Goal: Task Accomplishment & Management: Manage account settings

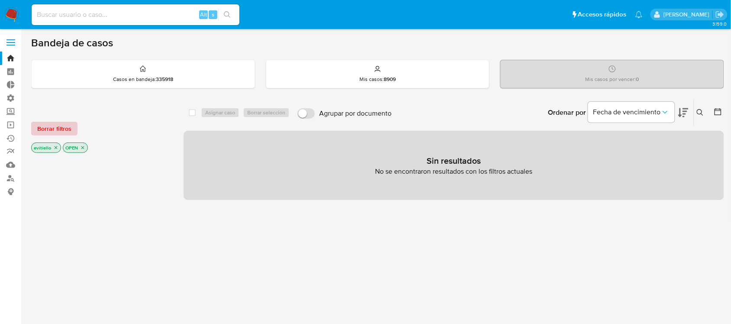
click at [63, 126] on span "Borrar filtros" at bounding box center [54, 129] width 34 height 12
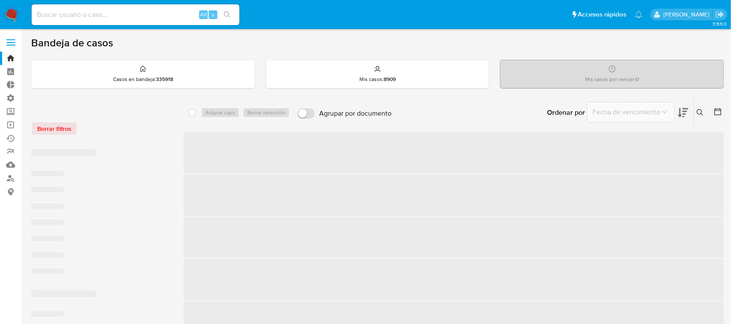
click at [702, 109] on icon at bounding box center [700, 112] width 7 height 7
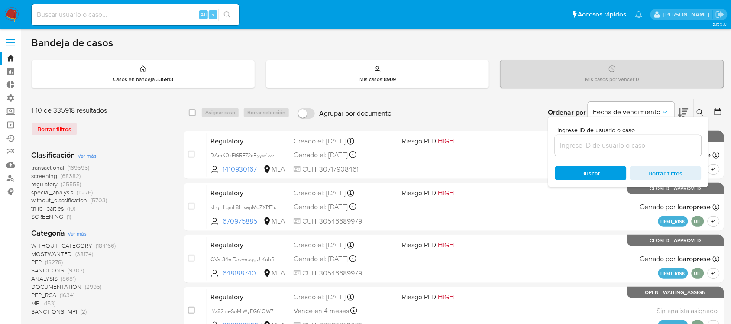
click at [698, 113] on icon at bounding box center [700, 112] width 7 height 7
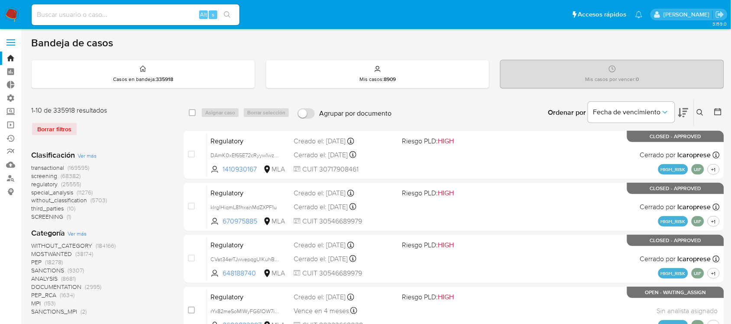
click at [697, 113] on icon at bounding box center [700, 112] width 6 height 6
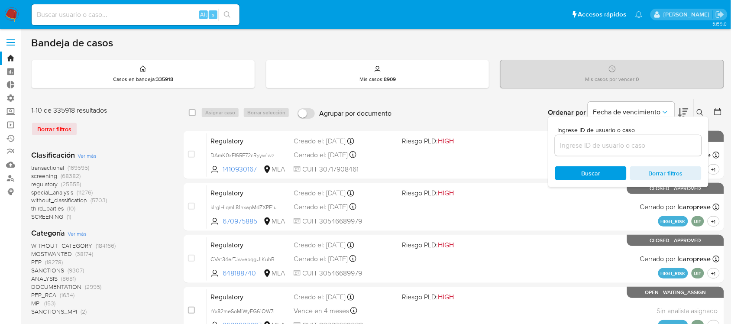
click at [646, 143] on input at bounding box center [628, 145] width 146 height 11
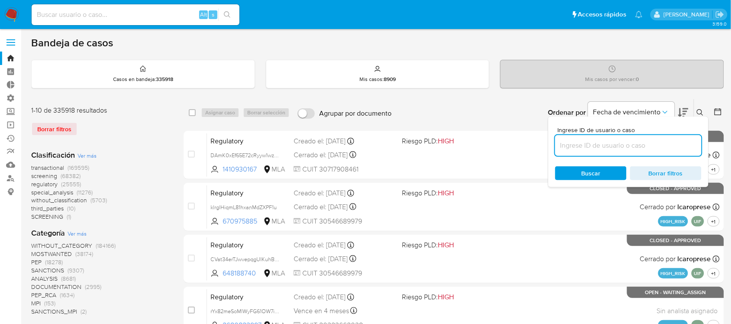
type input "T4eQAL8HoFuD8VMHtucpcoDf"
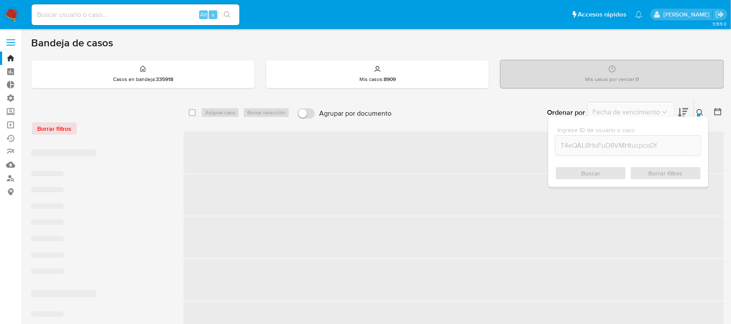
click at [703, 111] on icon at bounding box center [700, 112] width 7 height 7
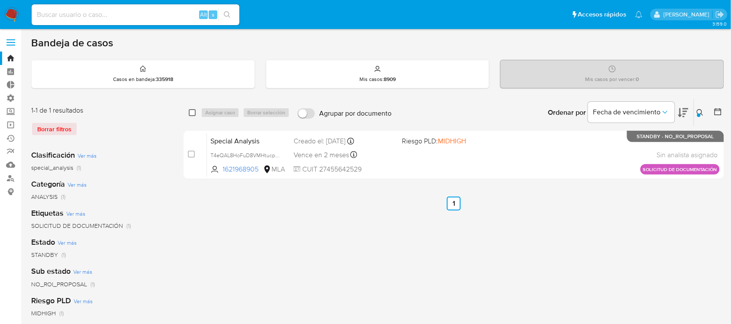
click at [190, 111] on input "checkbox" at bounding box center [192, 112] width 7 height 7
checkbox input "true"
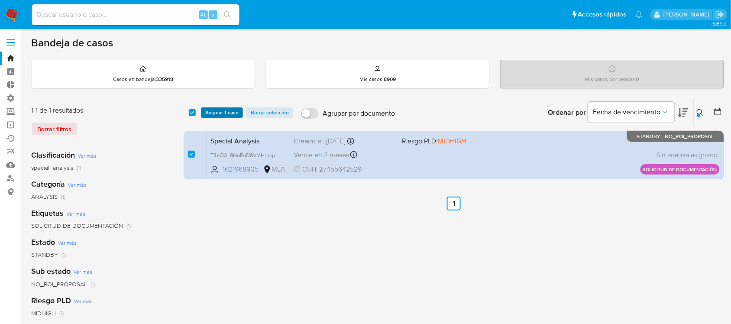
click at [215, 111] on span "Asignar 1 caso" at bounding box center [221, 112] width 33 height 9
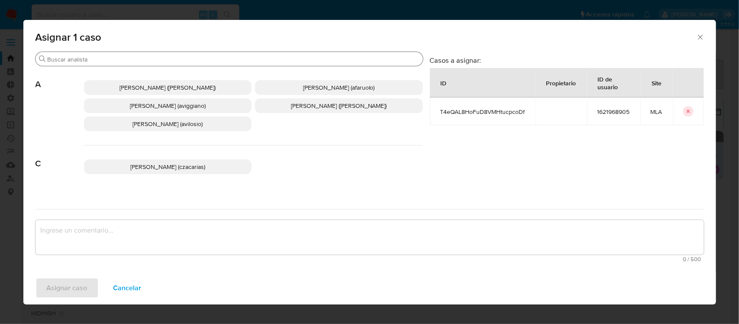
click at [166, 61] on input "Buscar" at bounding box center [234, 59] width 372 height 8
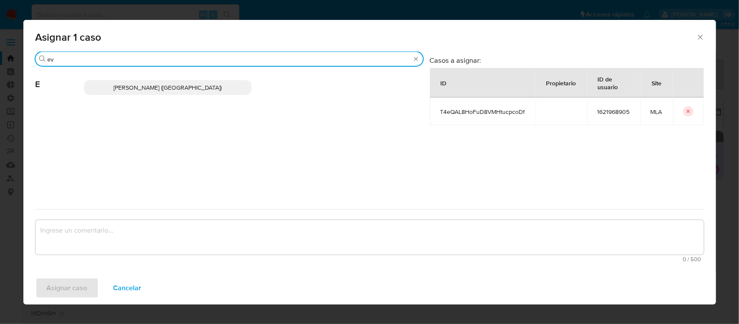
type input "ev"
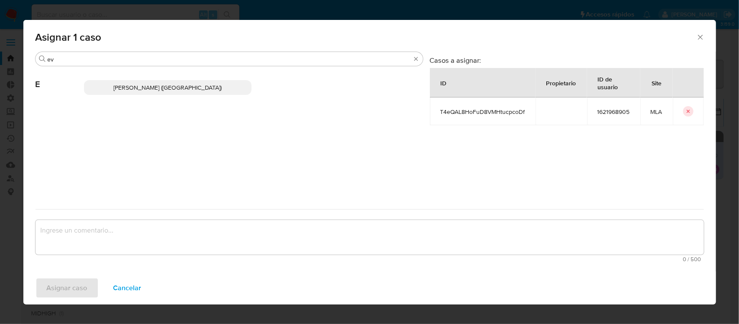
click at [177, 83] on span "Emmanuel Hernan Vitiello (evitiello)" at bounding box center [167, 87] width 108 height 9
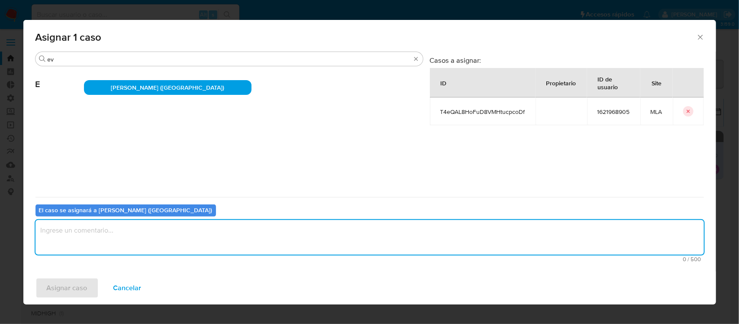
click at [88, 241] on textarea "assign-modal" at bounding box center [369, 237] width 668 height 35
click at [68, 282] on span "Asignar caso" at bounding box center [67, 287] width 41 height 19
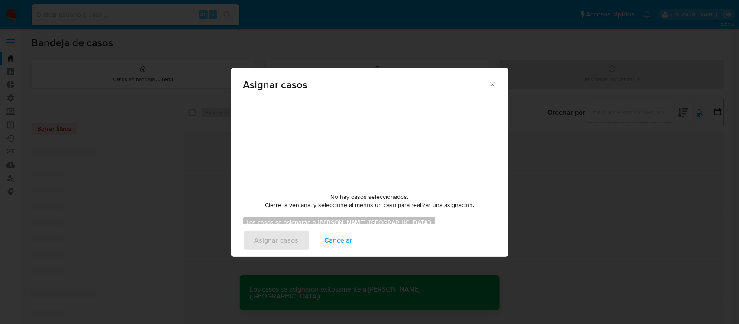
checkbox input "false"
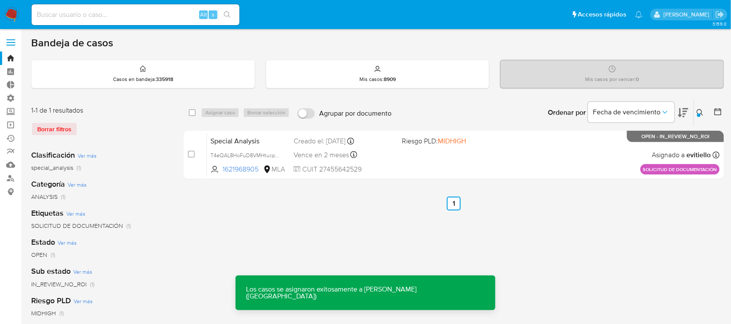
click at [395, 158] on div "Special Analysis T4eQAL8HoFuD8VMHtucpcoDf 1621968905 MLA Riesgo PLD: MIDHIGH Cr…" at bounding box center [463, 155] width 513 height 44
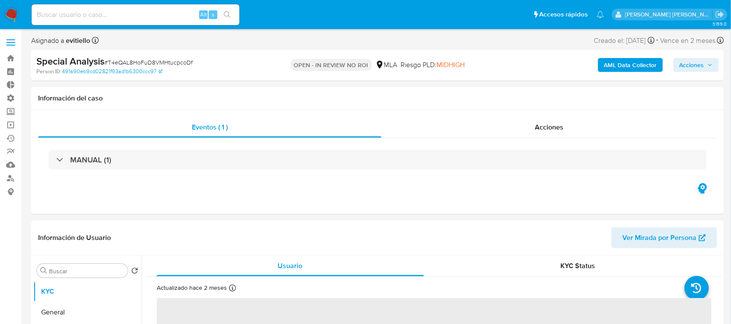
select select "10"
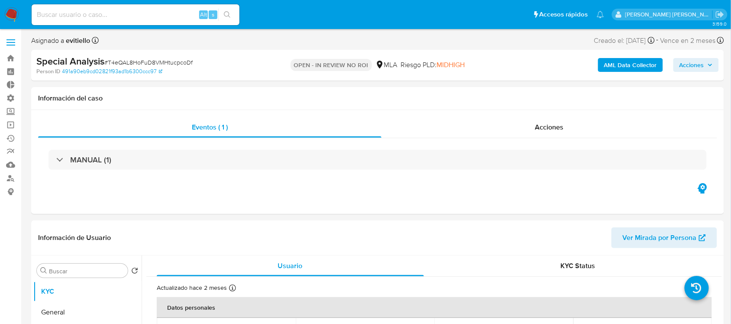
click at [696, 64] on span "Acciones" at bounding box center [691, 65] width 25 height 14
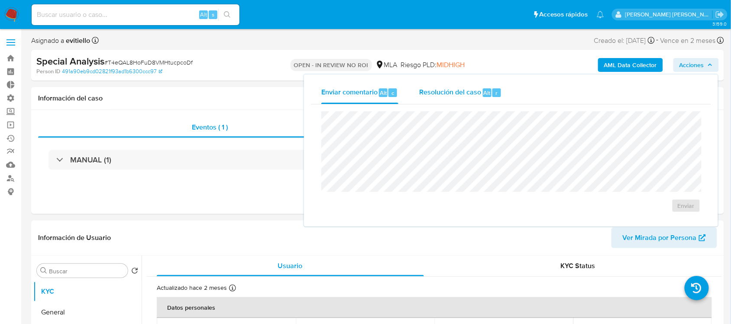
click at [486, 102] on div "Resolución del caso Alt r" at bounding box center [460, 92] width 83 height 23
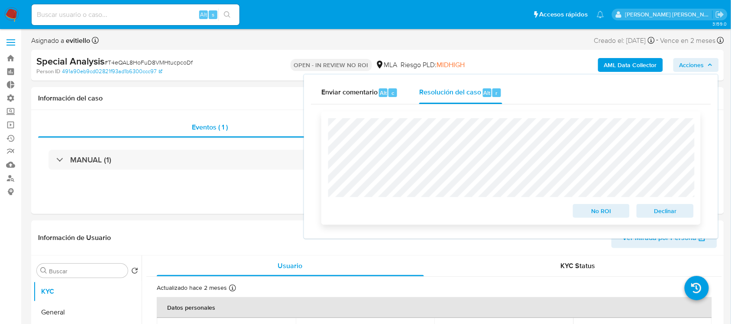
click at [603, 215] on span "No ROI" at bounding box center [601, 211] width 45 height 12
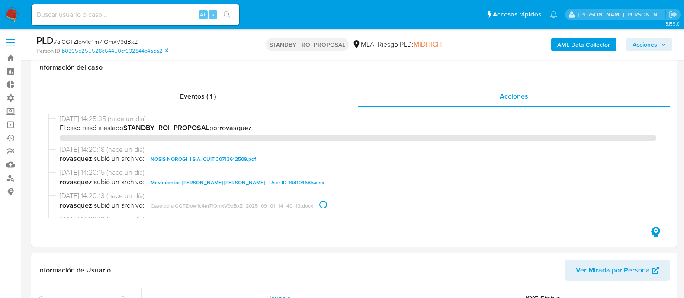
select select "10"
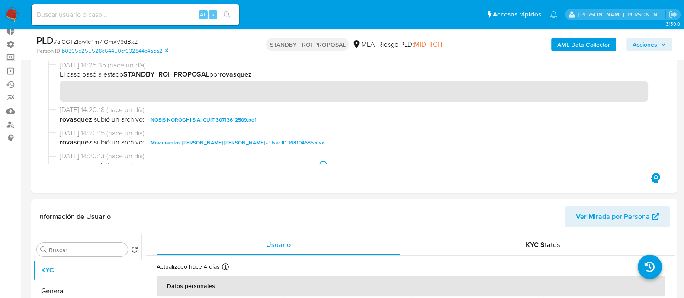
scroll to position [54, 0]
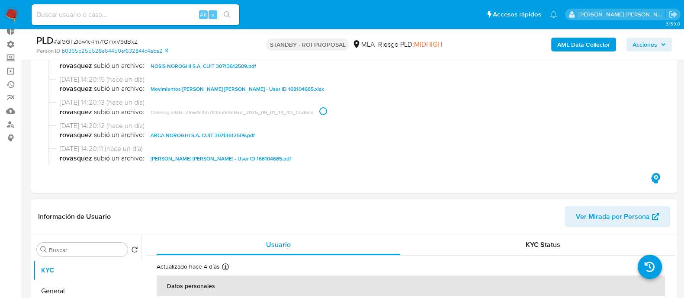
click at [159, 12] on input at bounding box center [136, 14] width 208 height 11
paste input "T4eQAL8HoFuD8VMHtucpcoDf"
type input "T4eQAL8HoFuD8VMHtucpcoDf"
click at [227, 15] on icon "search-icon" at bounding box center [227, 14] width 7 height 7
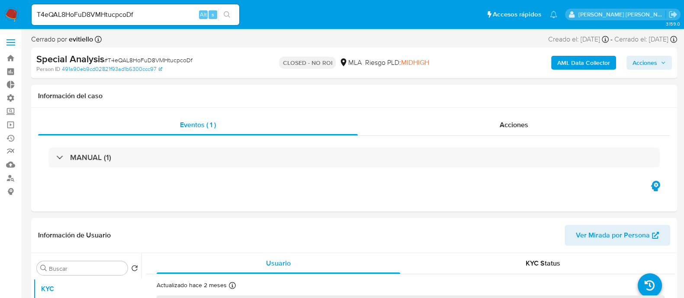
select select "10"
